Goal: Check status: Check status

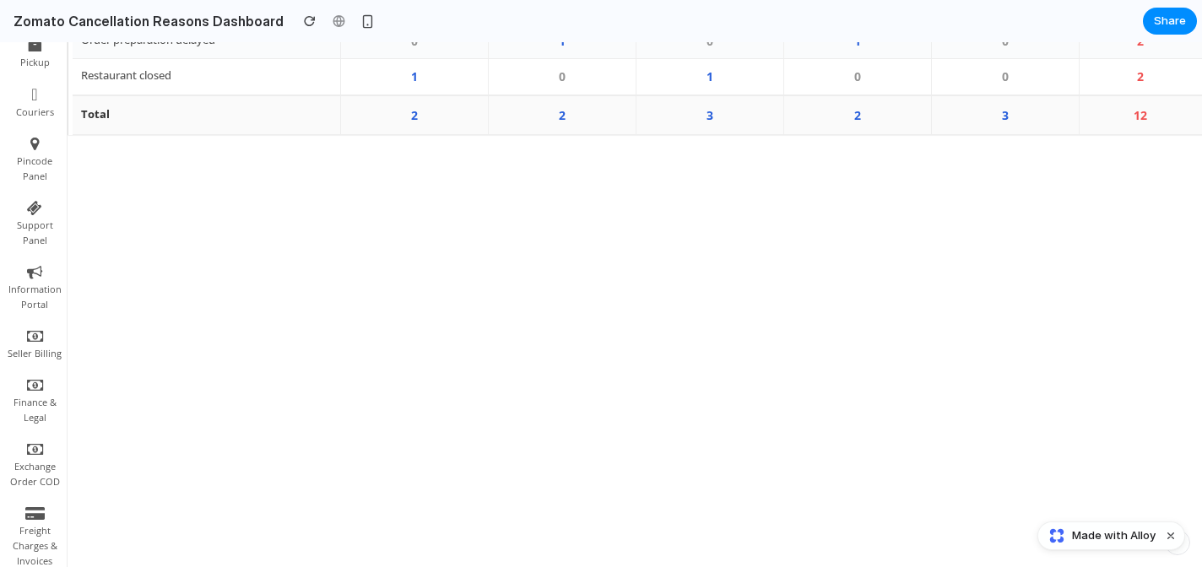
scroll to position [408, 0]
click at [717, 125] on td "3" at bounding box center [710, 119] width 148 height 40
click at [719, 92] on td "1" at bounding box center [710, 80] width 148 height 36
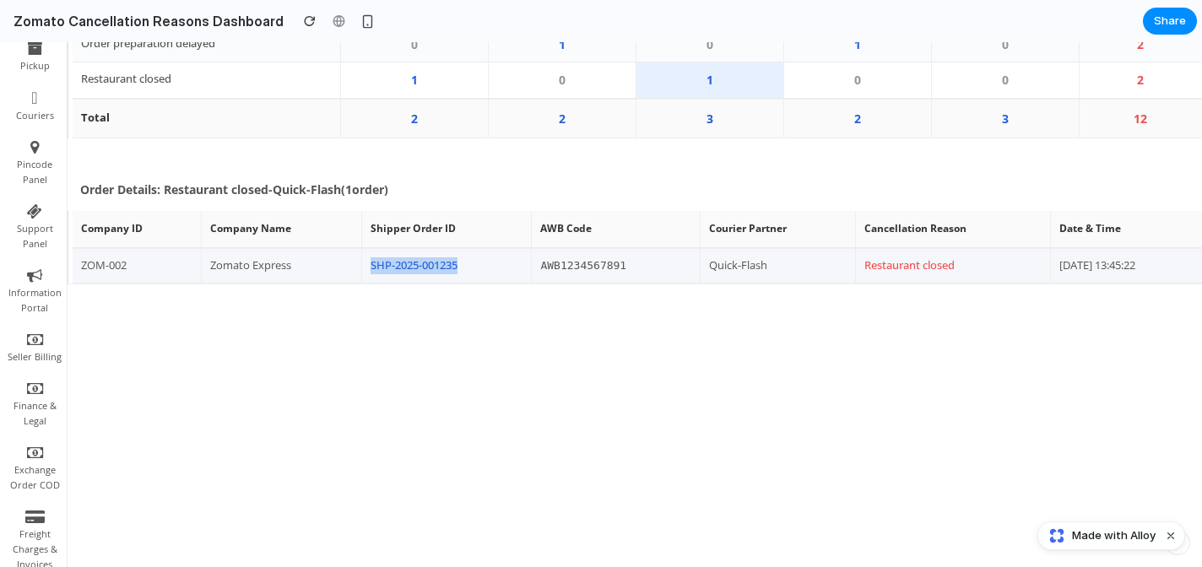
drag, startPoint x: 458, startPoint y: 276, endPoint x: 341, endPoint y: 279, distance: 116.6
click at [341, 279] on tr "ZOM-002 Zomato Express SHP-2025-001235 AWB1234567891 Quick-Flash Restaurant clo…" at bounding box center [638, 265] width 1130 height 35
drag, startPoint x: 837, startPoint y: 273, endPoint x: 961, endPoint y: 264, distance: 124.4
click at [961, 264] on td "Restaurant closed" at bounding box center [952, 265] width 195 height 35
drag, startPoint x: 196, startPoint y: 269, endPoint x: 288, endPoint y: 272, distance: 92.1
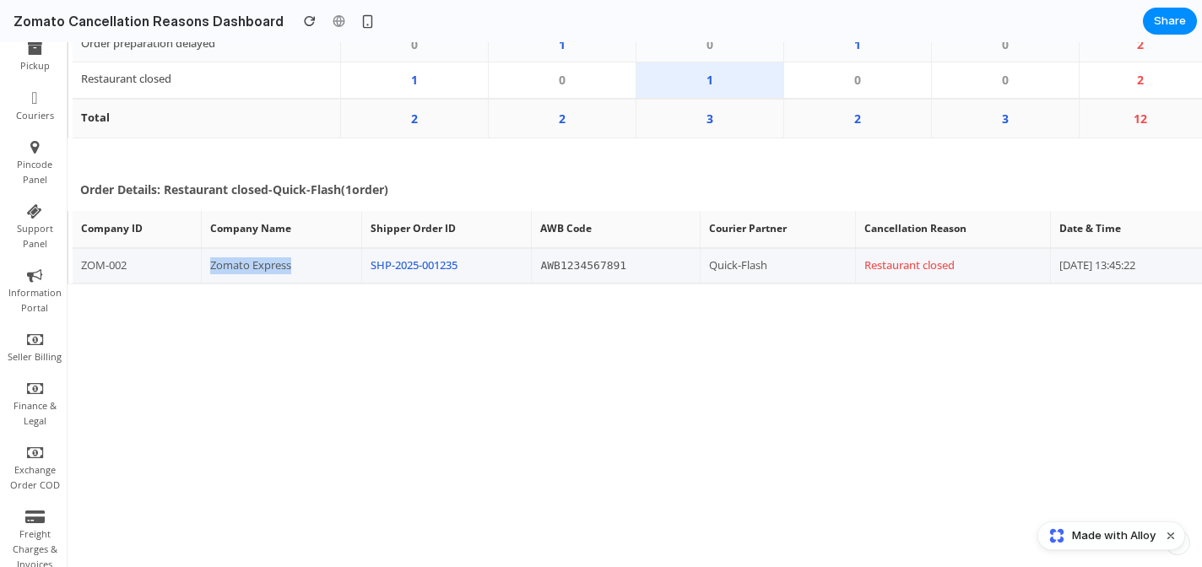
click at [289, 273] on td "Zomato Express" at bounding box center [281, 265] width 160 height 35
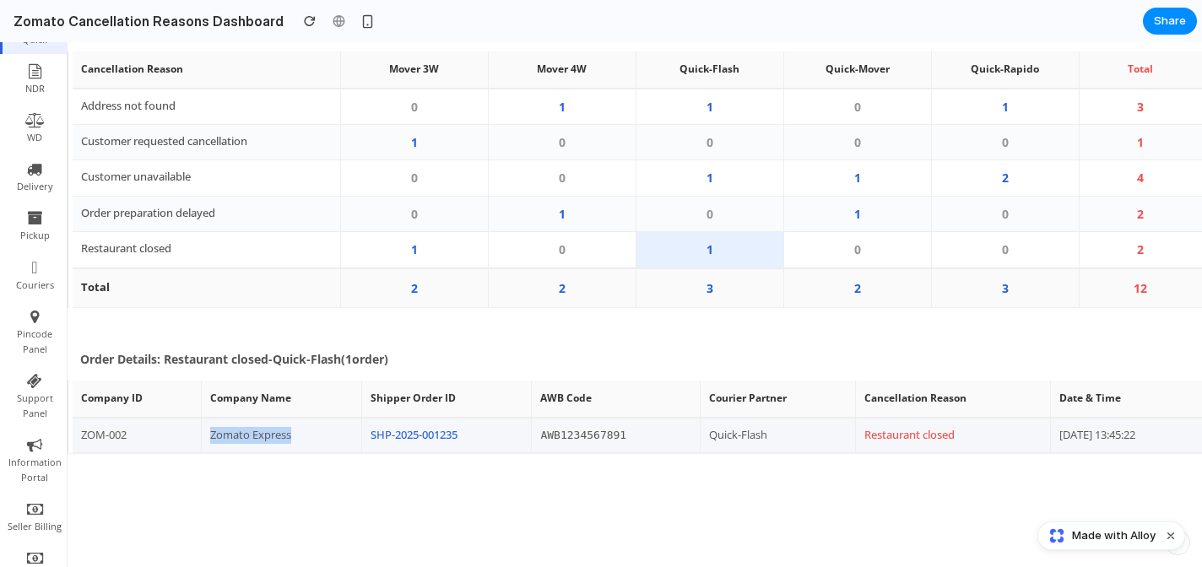
scroll to position [236, 0]
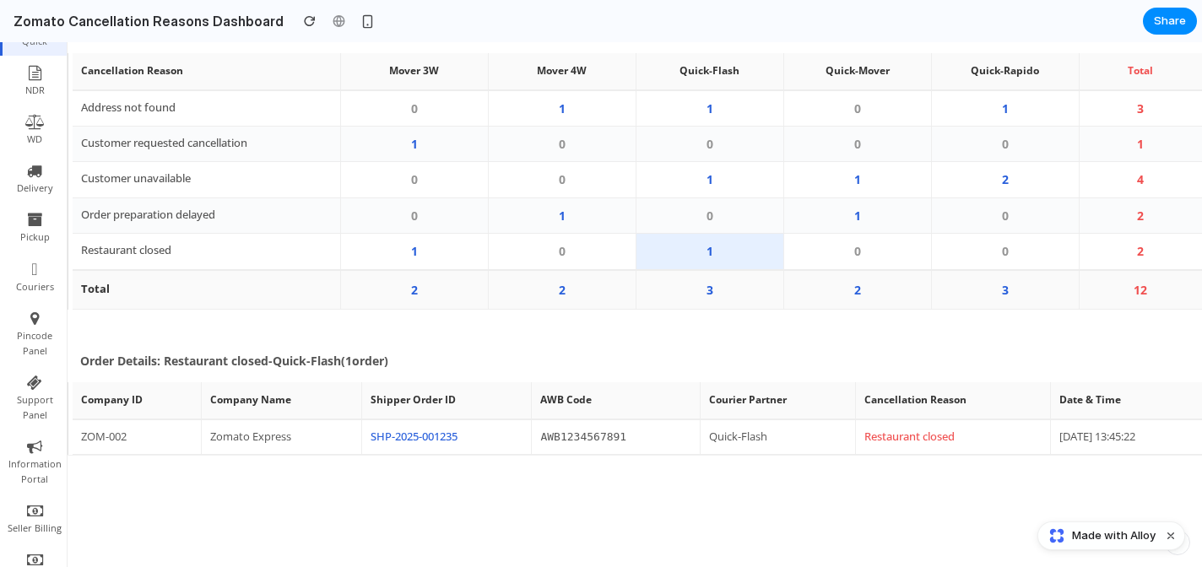
click at [623, 402] on th "AWB Code" at bounding box center [616, 401] width 169 height 36
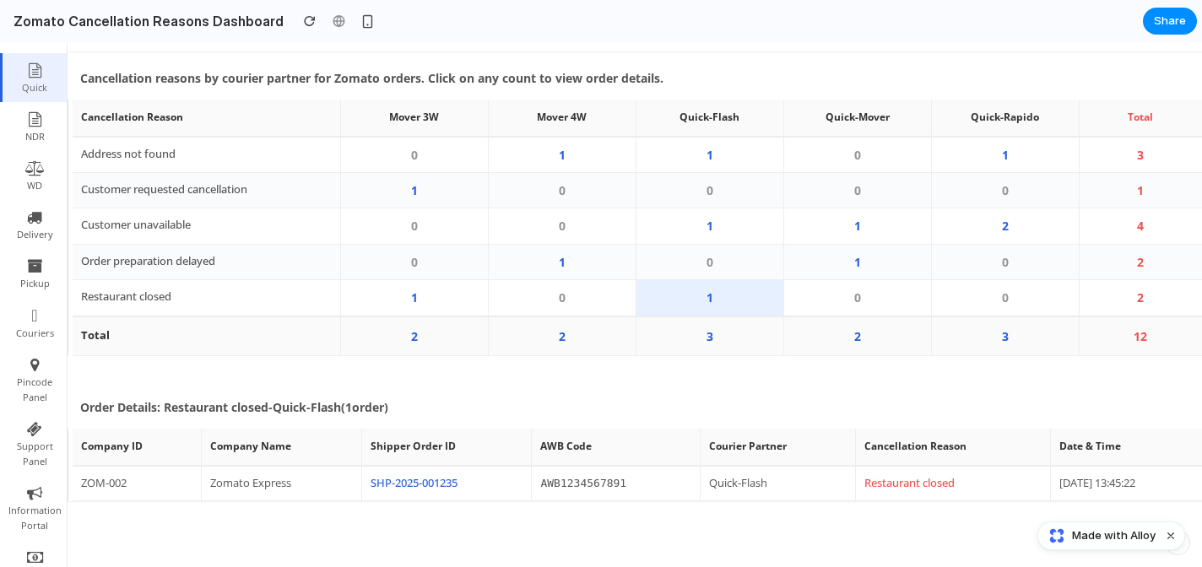
scroll to position [0, 0]
